Goal: Information Seeking & Learning: Learn about a topic

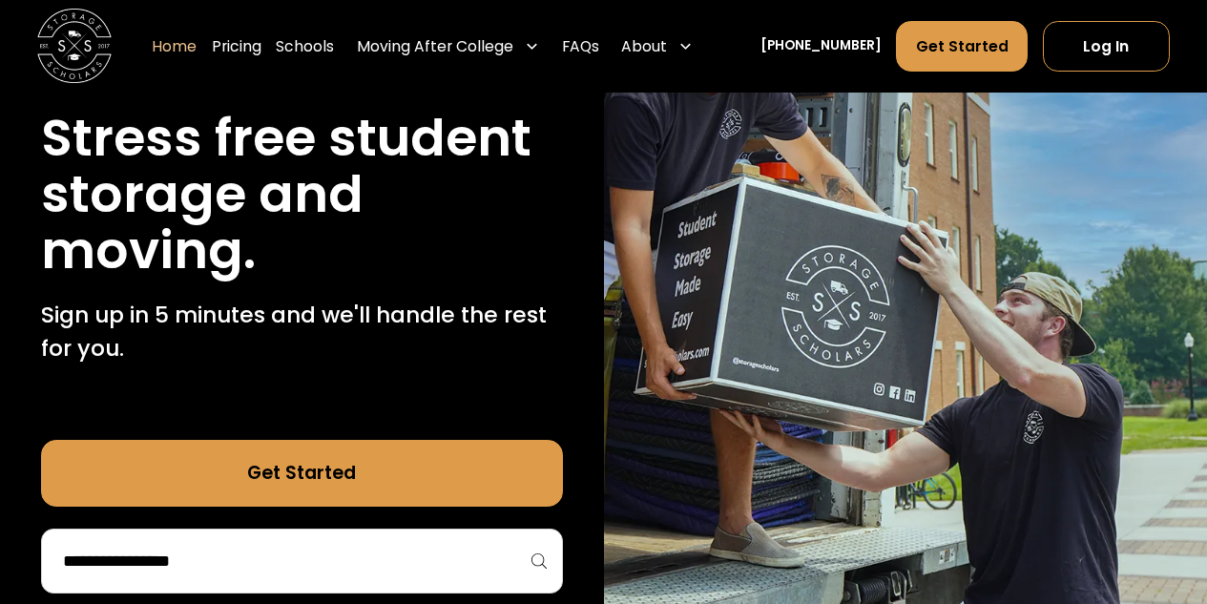
scroll to position [305, 0]
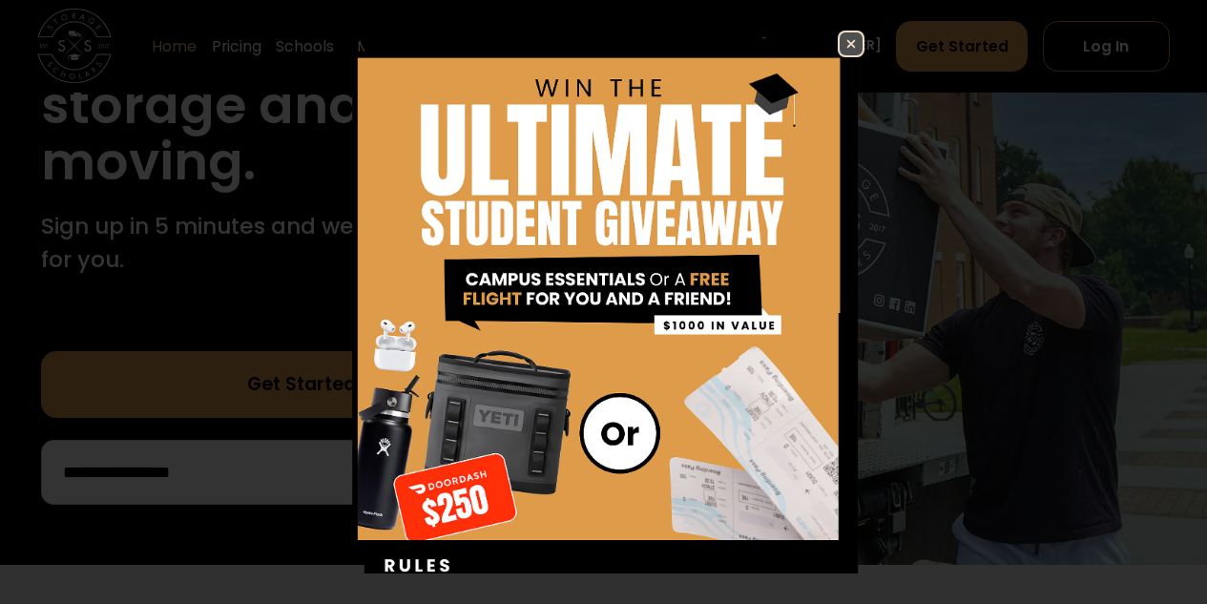
click at [840, 45] on img at bounding box center [851, 43] width 23 height 23
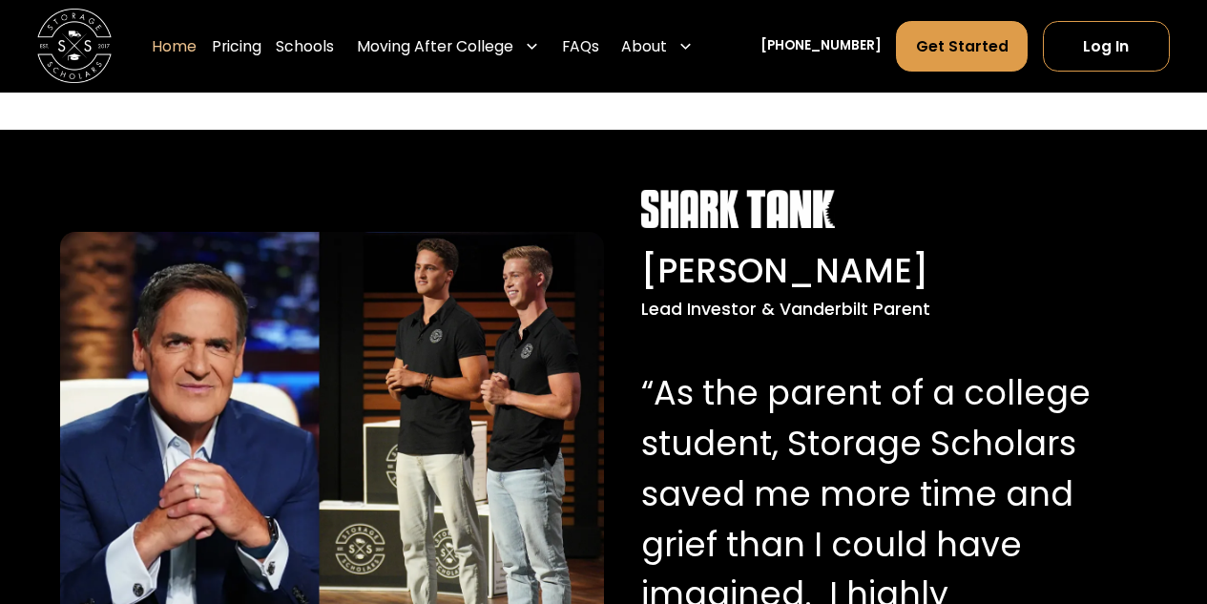
scroll to position [1718, 0]
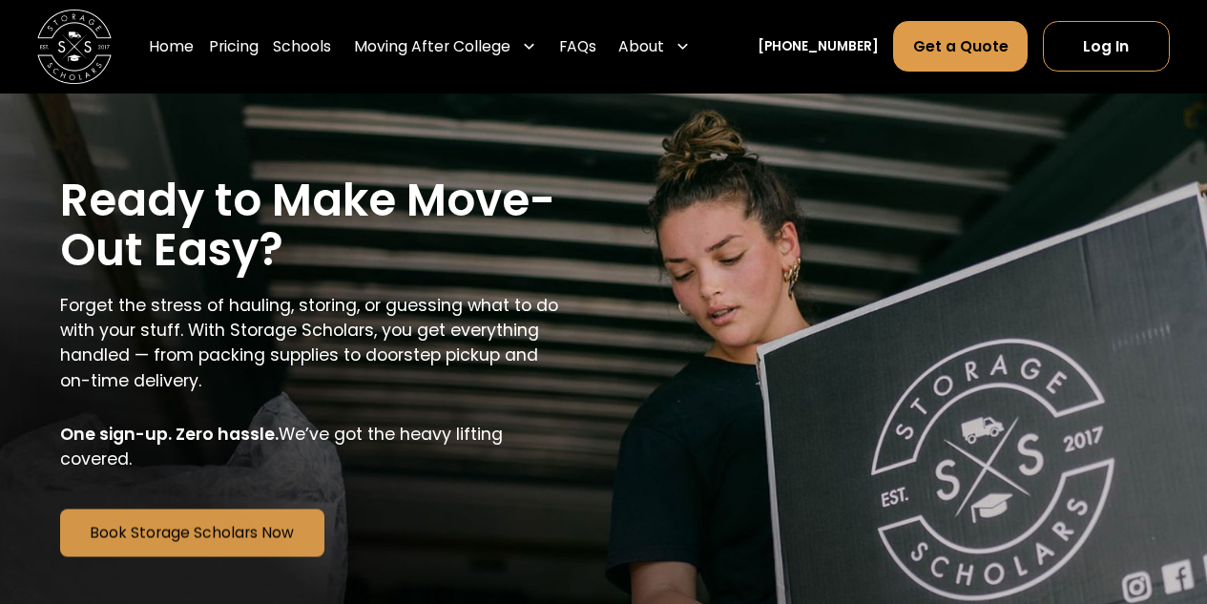
scroll to position [4351, 0]
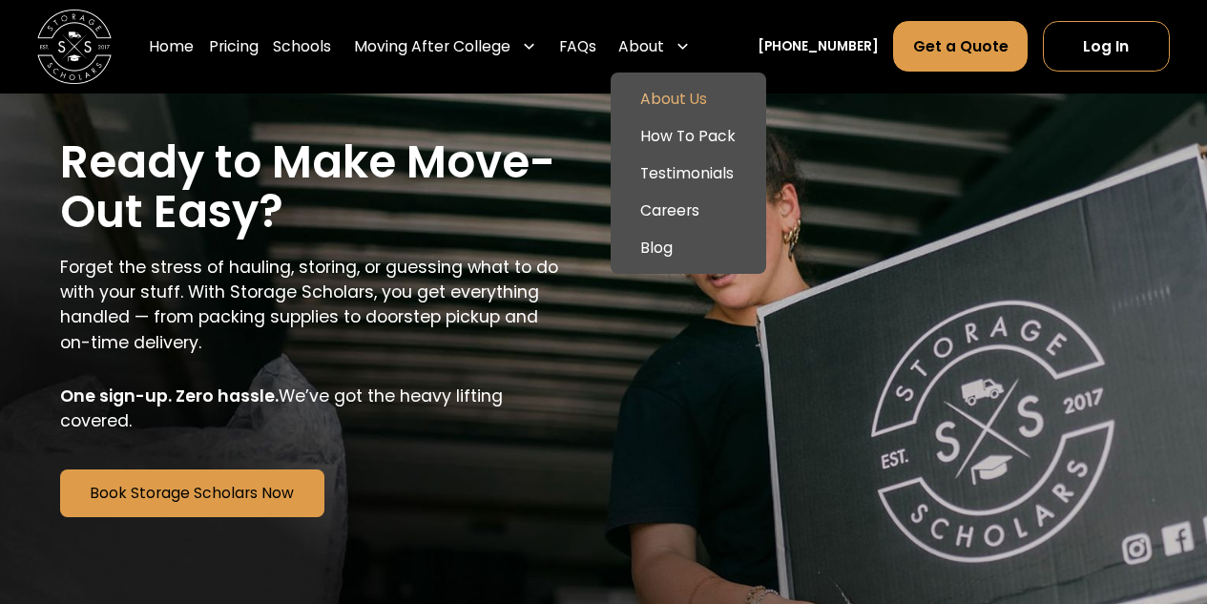
click at [714, 88] on link "About Us" at bounding box center [688, 98] width 140 height 37
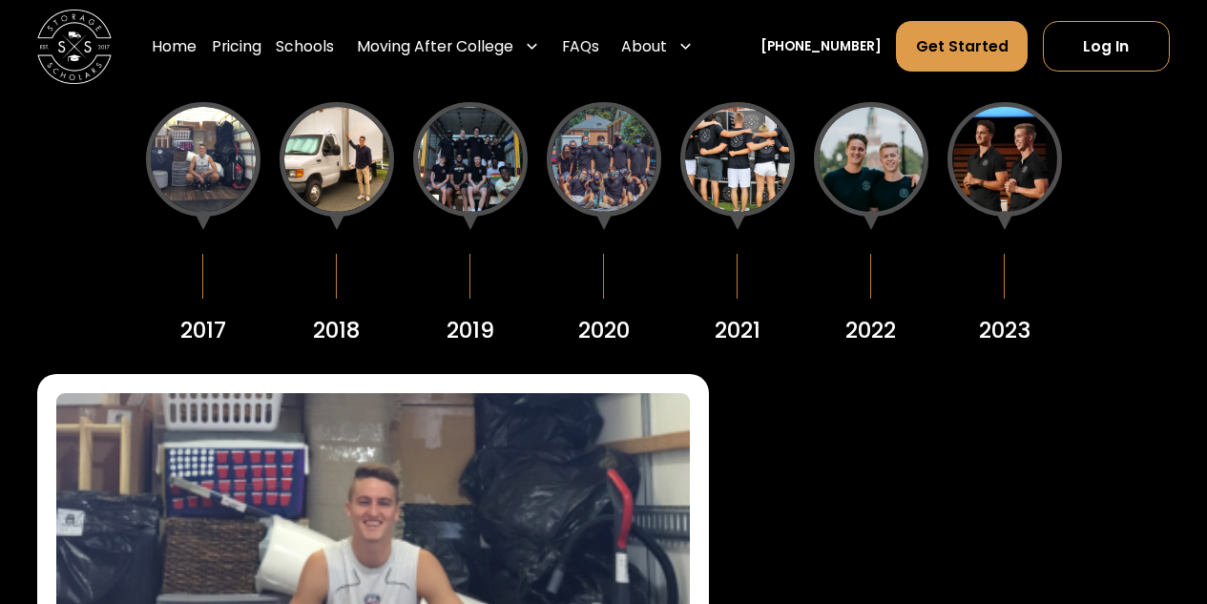
scroll to position [2099, 0]
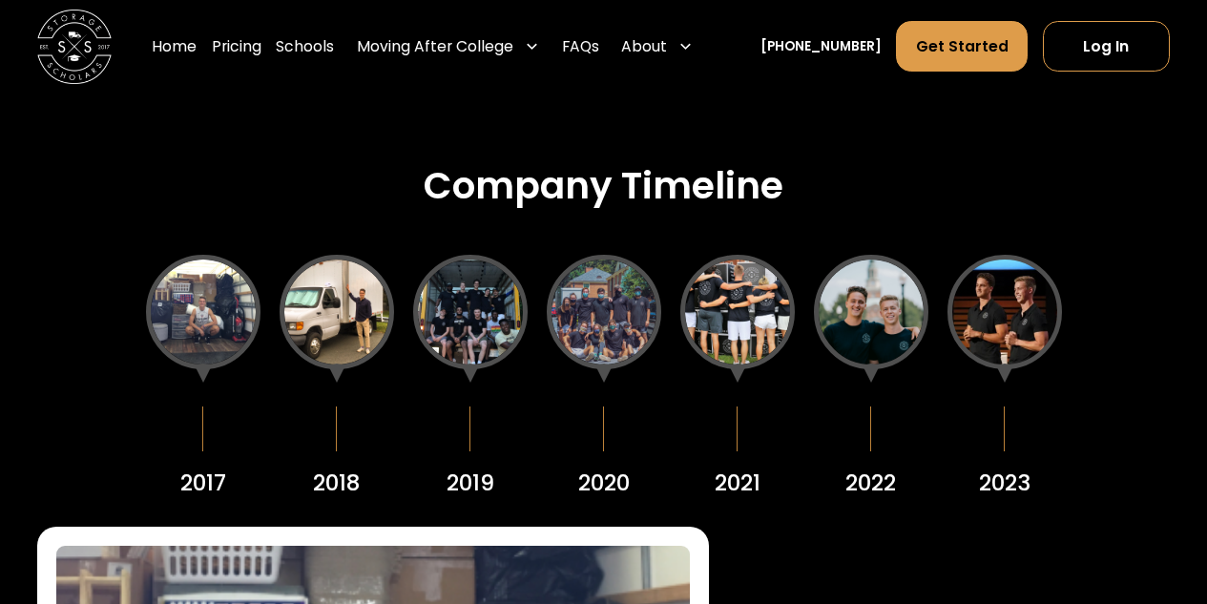
click at [1001, 313] on div at bounding box center [1005, 312] width 115 height 115
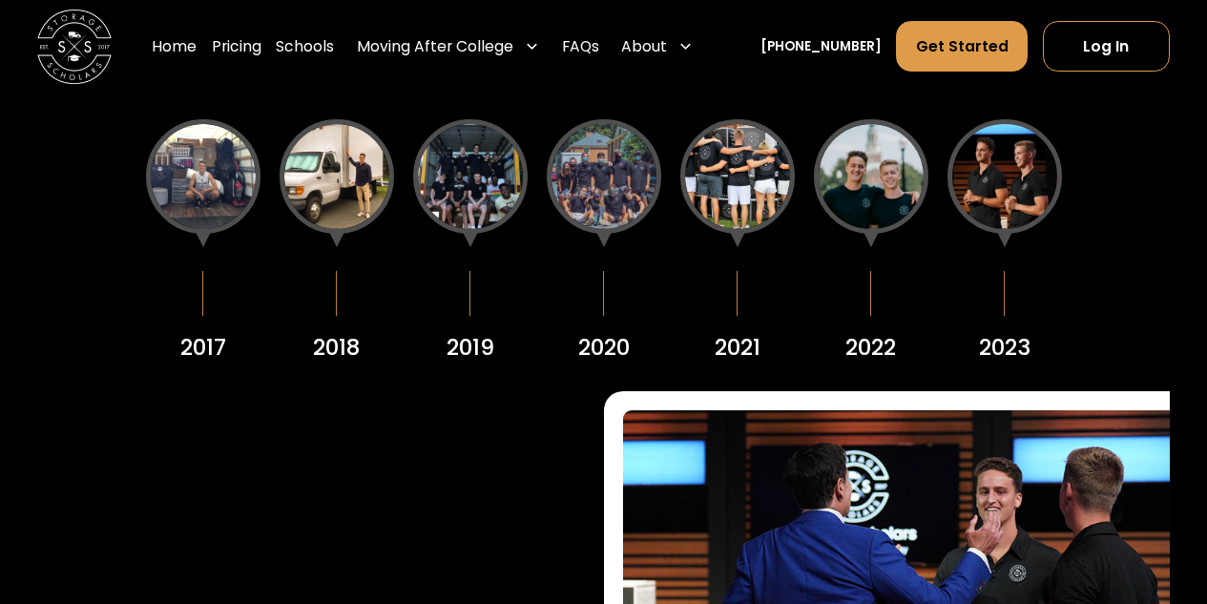
scroll to position [2251, 0]
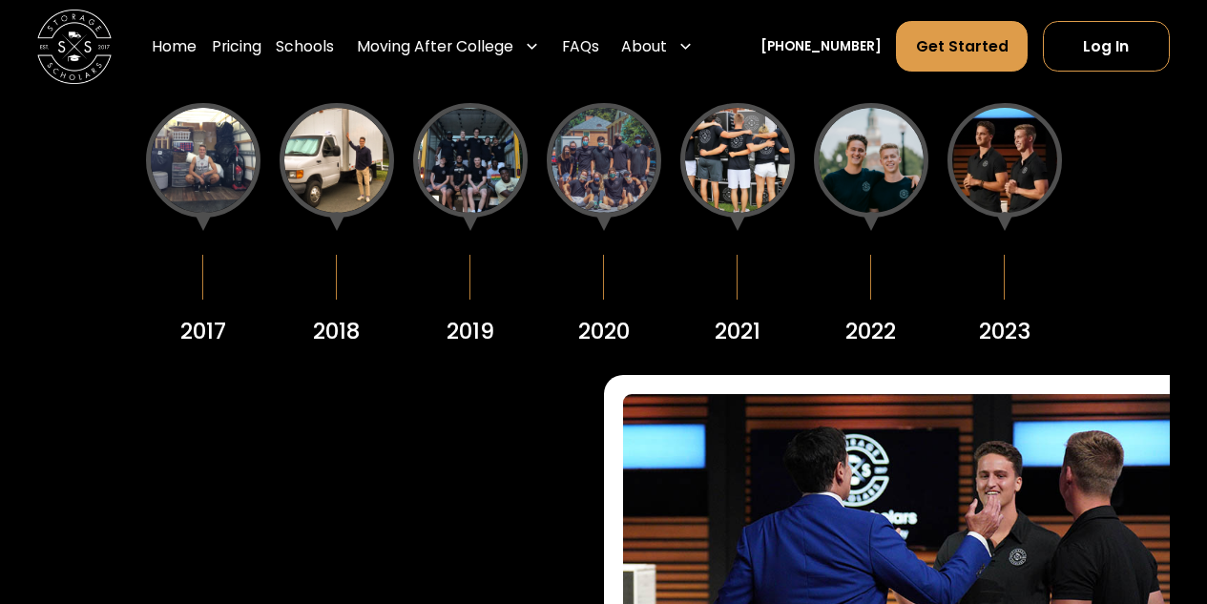
click at [1149, 230] on div "2017 2018 2019 2020 2021 2022 2023" at bounding box center [603, 225] width 1133 height 262
click at [1016, 155] on div at bounding box center [1005, 160] width 115 height 115
click at [251, 174] on div at bounding box center [203, 160] width 115 height 115
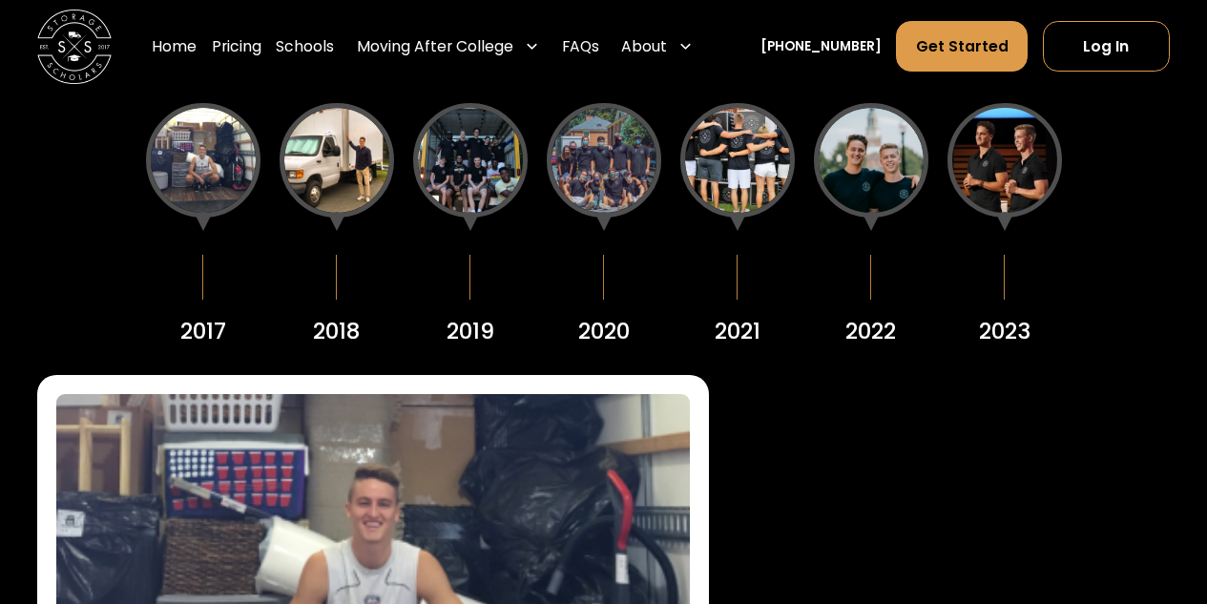
click at [221, 151] on div at bounding box center [203, 160] width 115 height 115
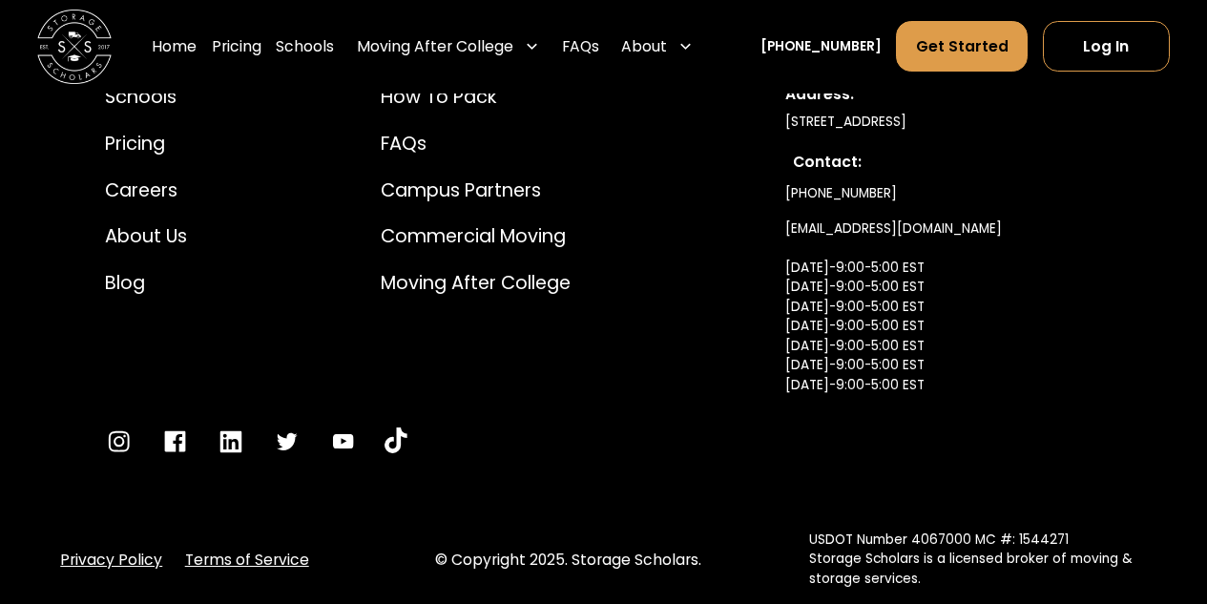
scroll to position [9876, 0]
